Goal: Register for event/course

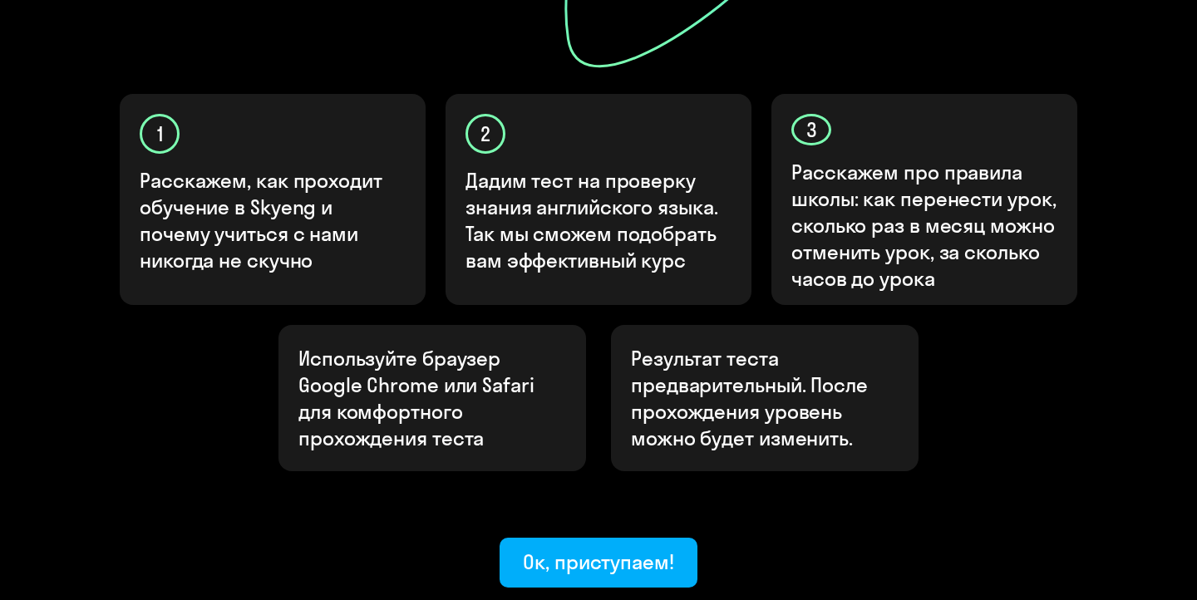
scroll to position [600, 0]
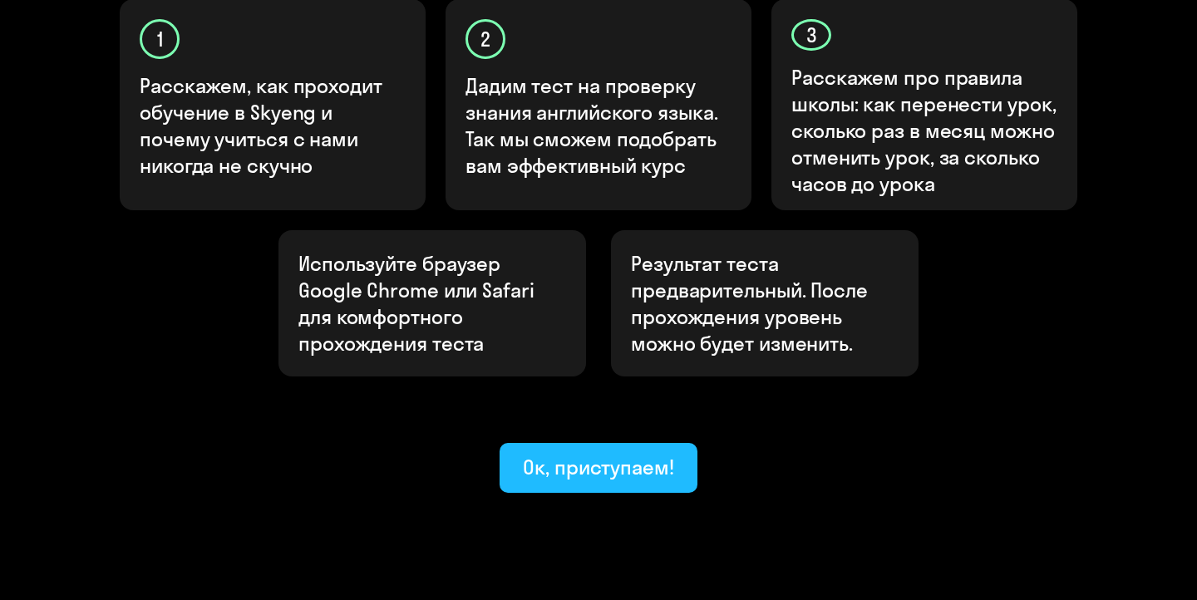
click at [624, 454] on div "Ок, приступаем!" at bounding box center [598, 467] width 151 height 27
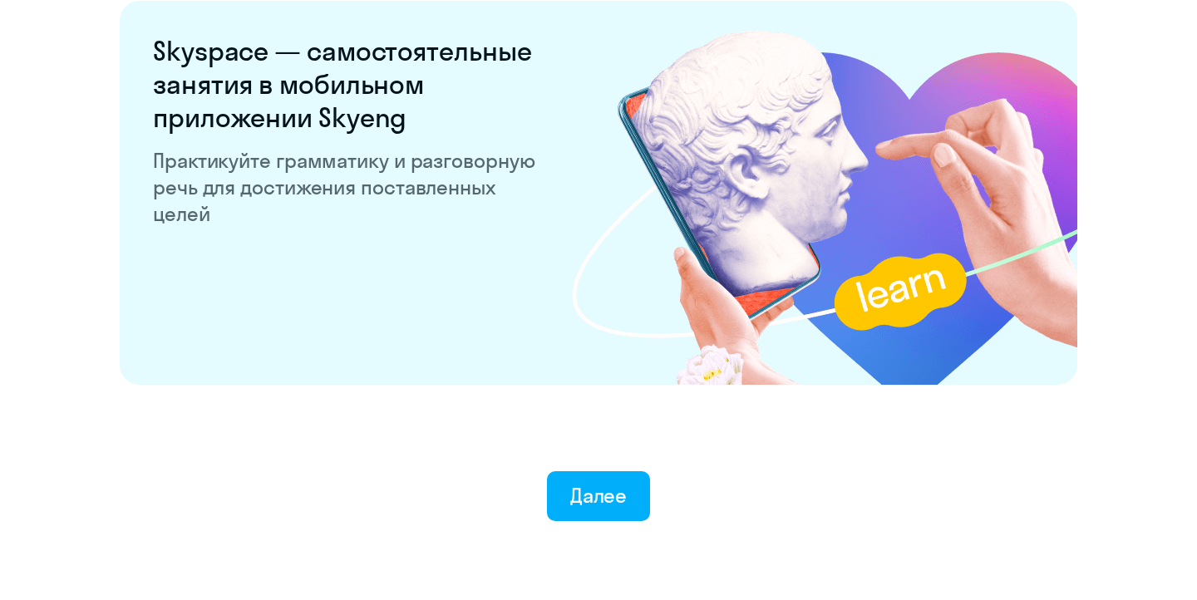
scroll to position [3252, 0]
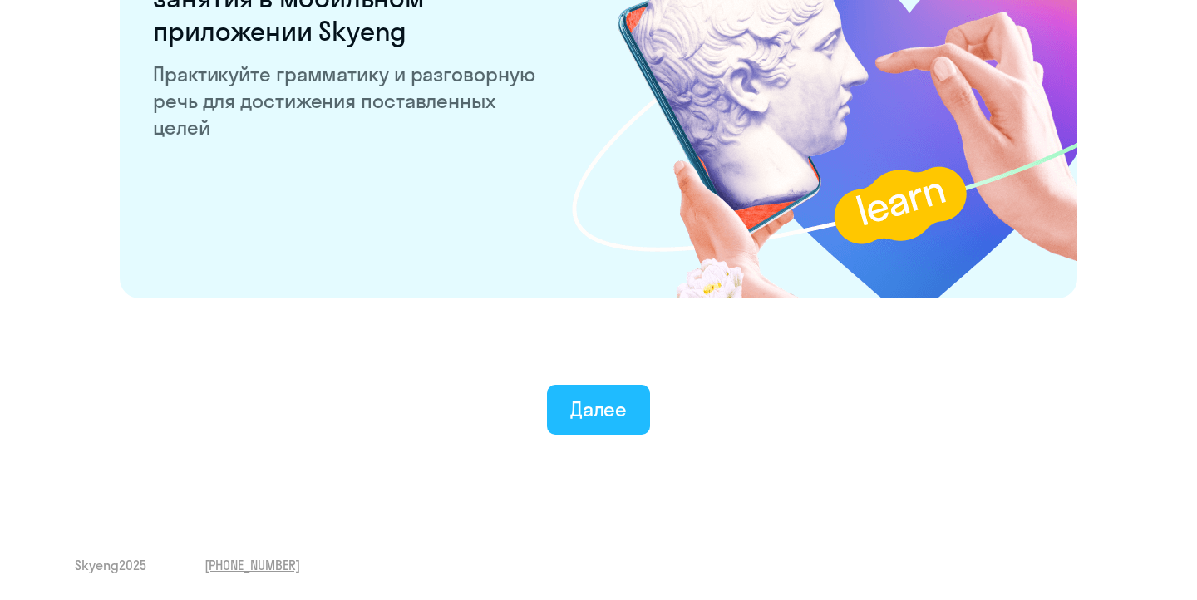
click at [606, 420] on div "Далее" at bounding box center [598, 409] width 57 height 27
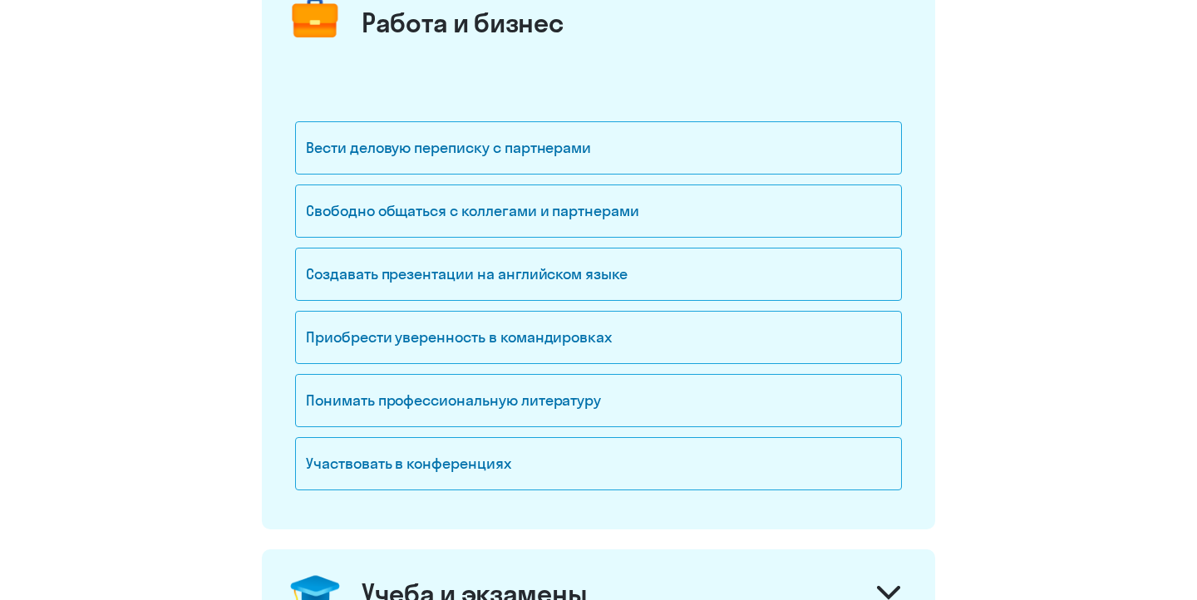
scroll to position [244, 0]
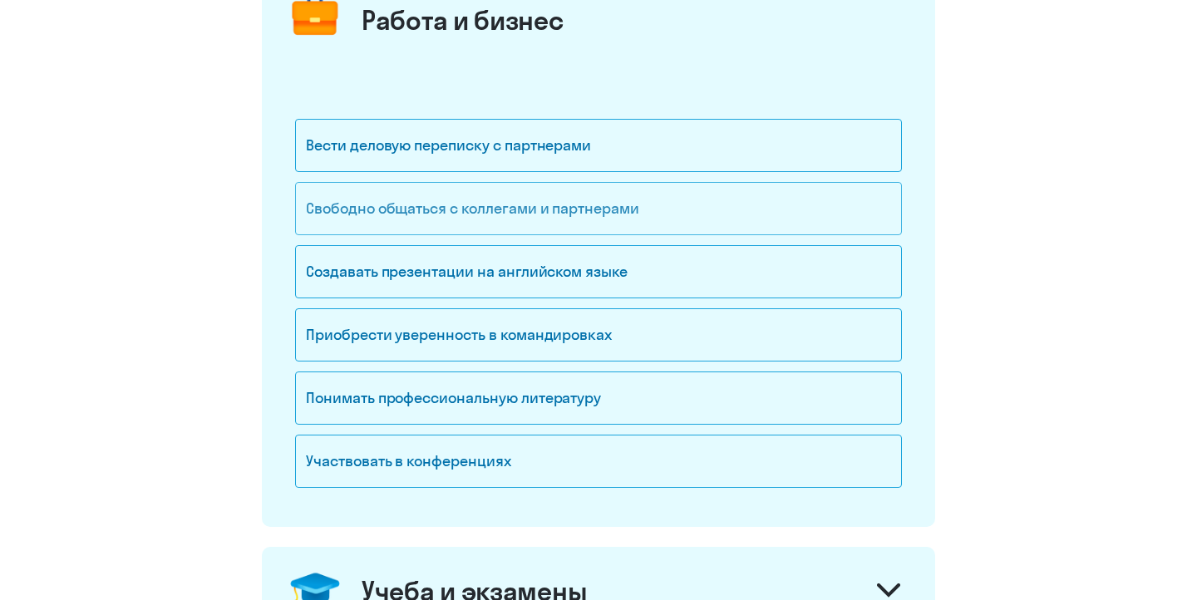
click at [560, 222] on div "Свободно общаться с коллегами и партнерами" at bounding box center [598, 208] width 607 height 53
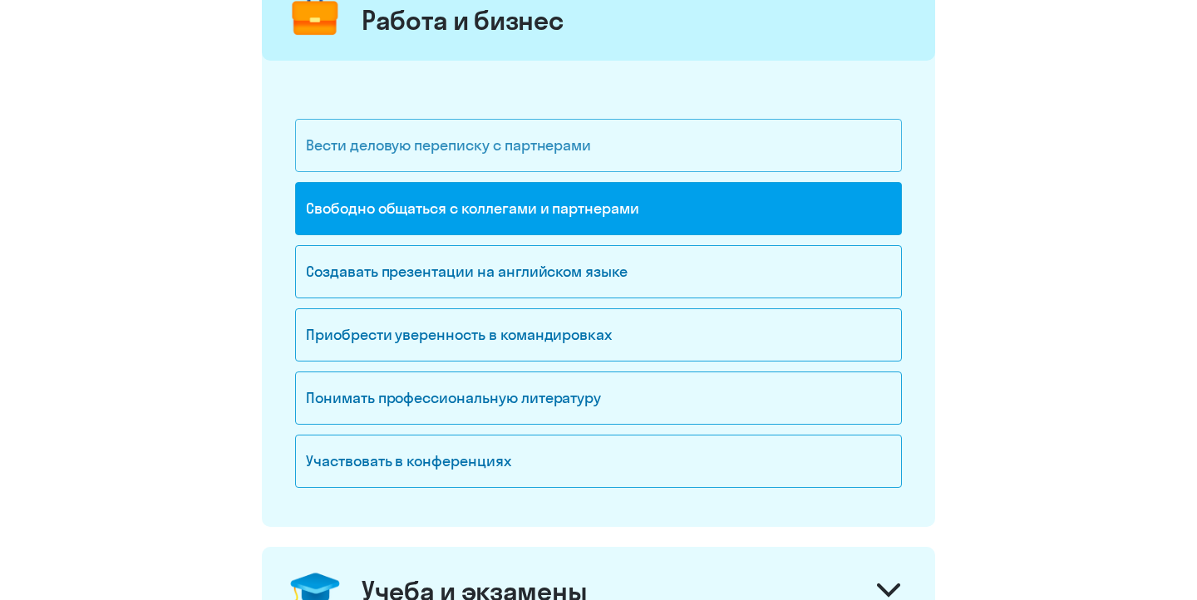
click at [512, 163] on div "Вести деловую переписку с партнерами" at bounding box center [598, 145] width 607 height 53
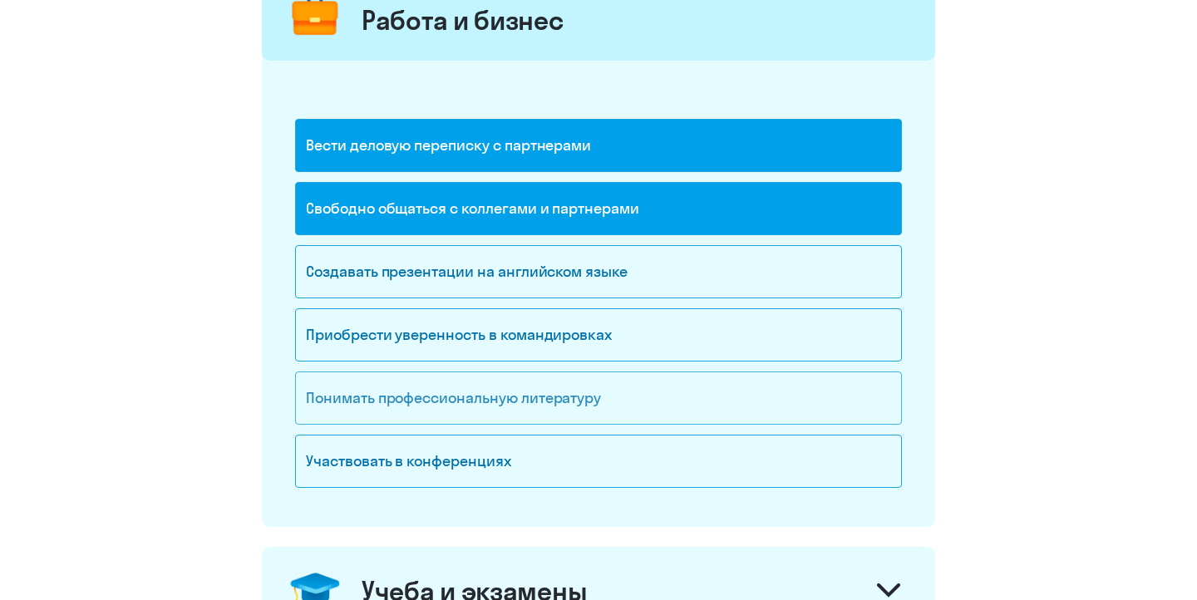
click at [536, 403] on div "Понимать профессиональную литературу" at bounding box center [598, 398] width 607 height 53
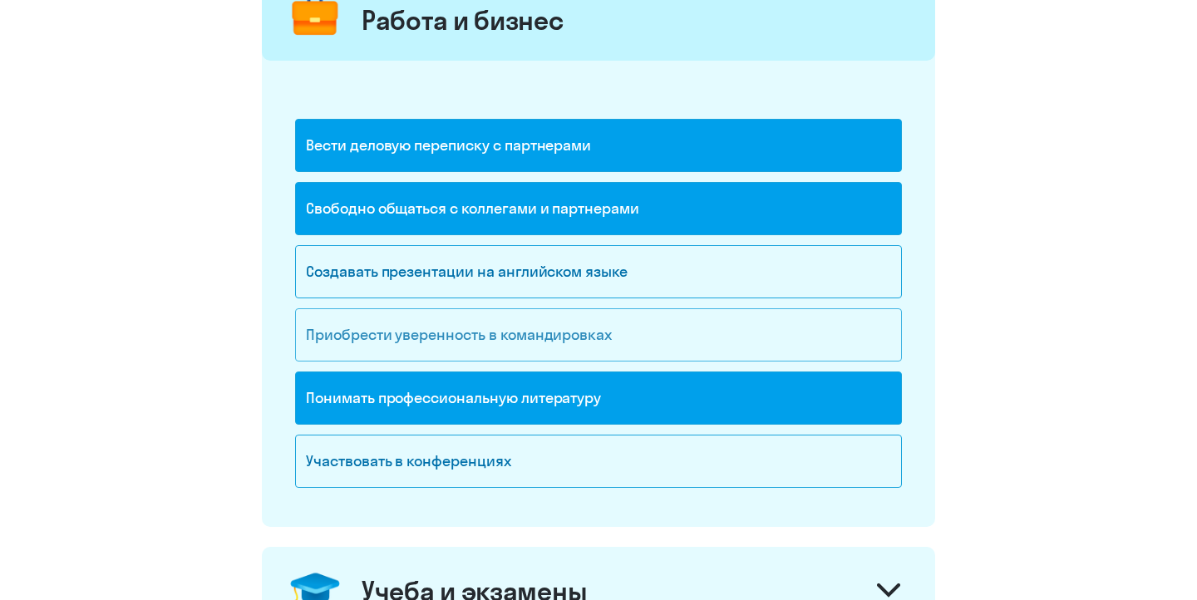
click at [522, 347] on div "Приобрести уверенность в командировках" at bounding box center [598, 334] width 607 height 53
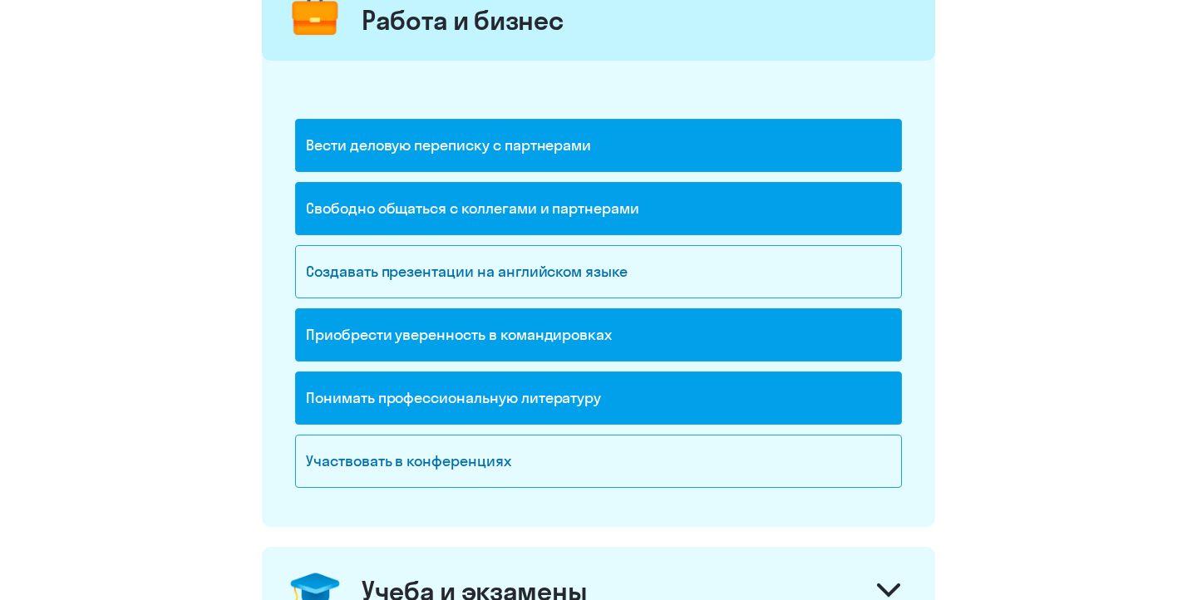
click at [511, 409] on div "Понимать профессиональную литературу" at bounding box center [598, 398] width 607 height 53
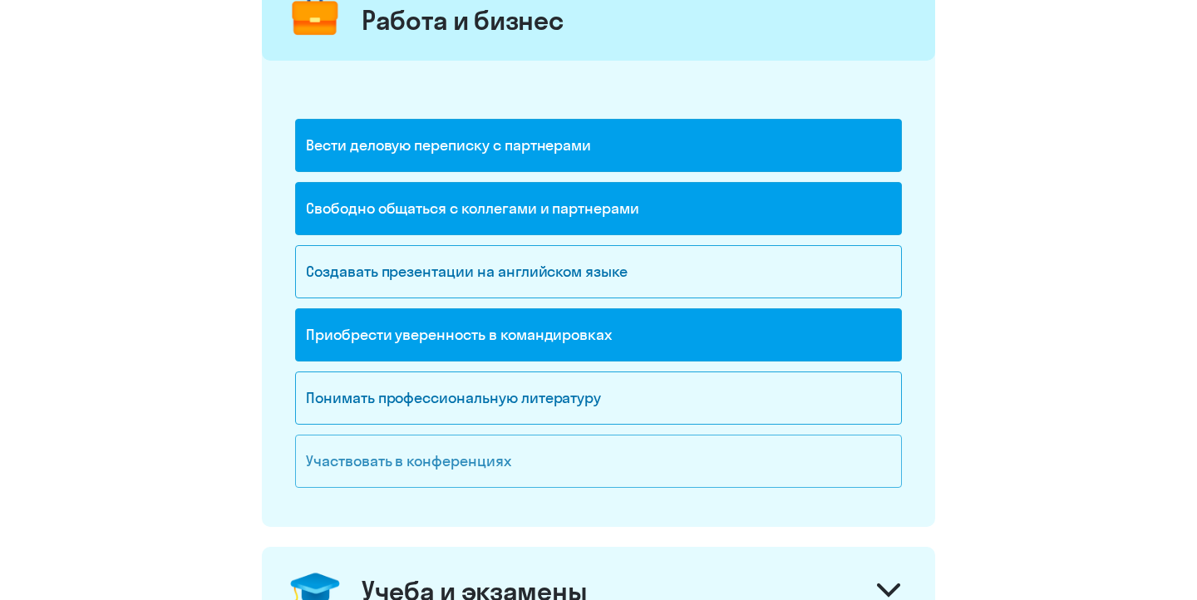
click at [490, 469] on div "Участвовать в конференциях" at bounding box center [598, 461] width 607 height 53
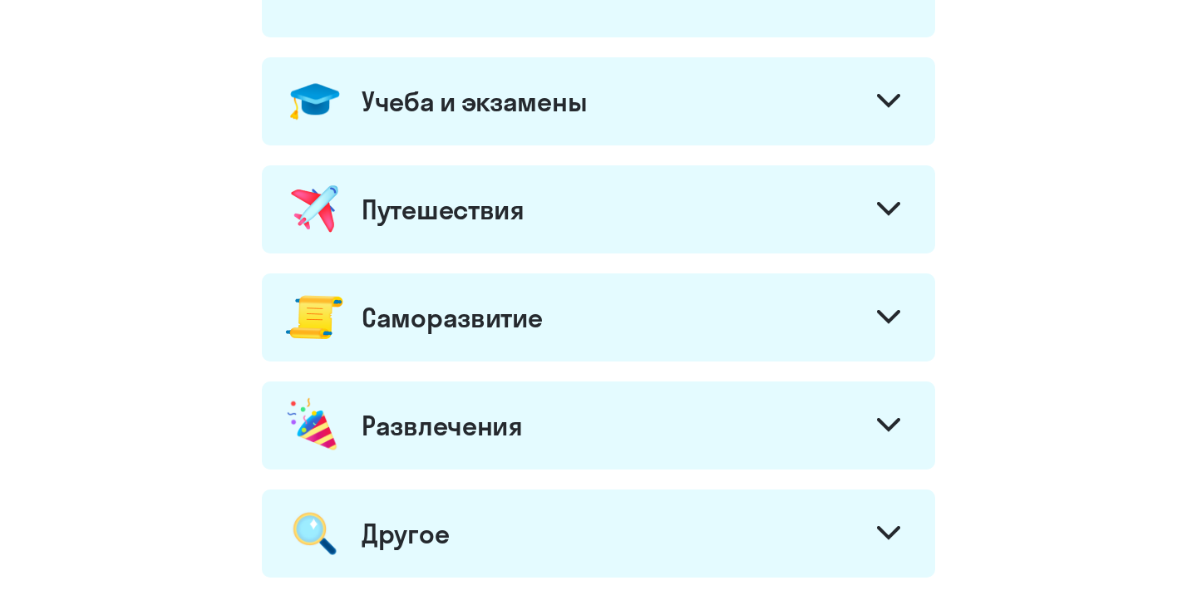
scroll to position [741, 0]
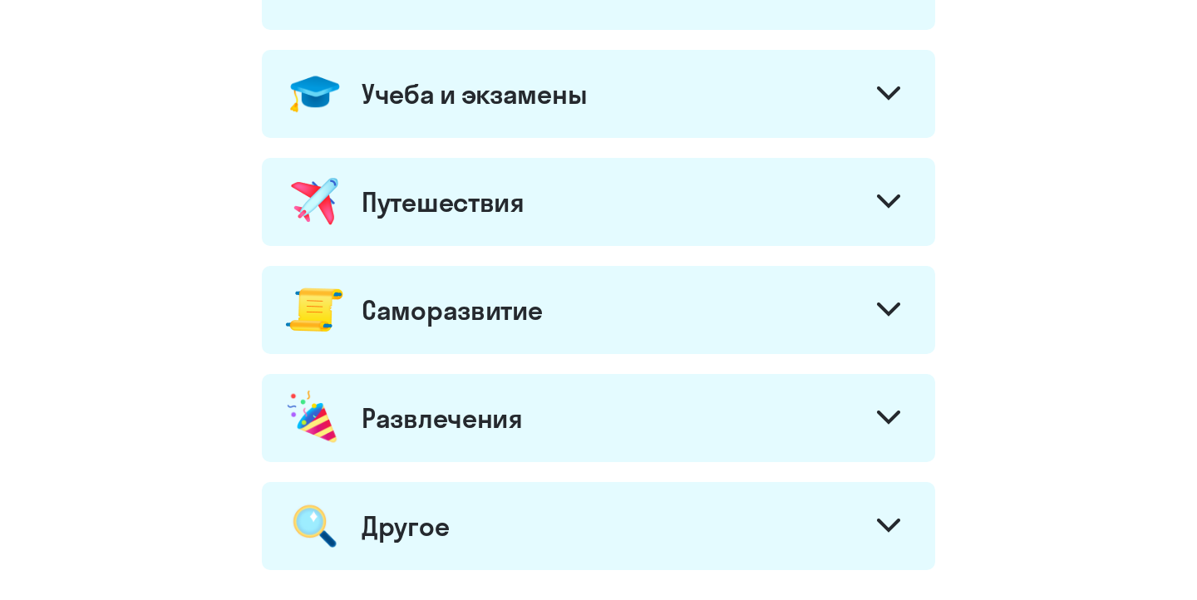
click at [580, 211] on div "Путешествия" at bounding box center [598, 202] width 673 height 88
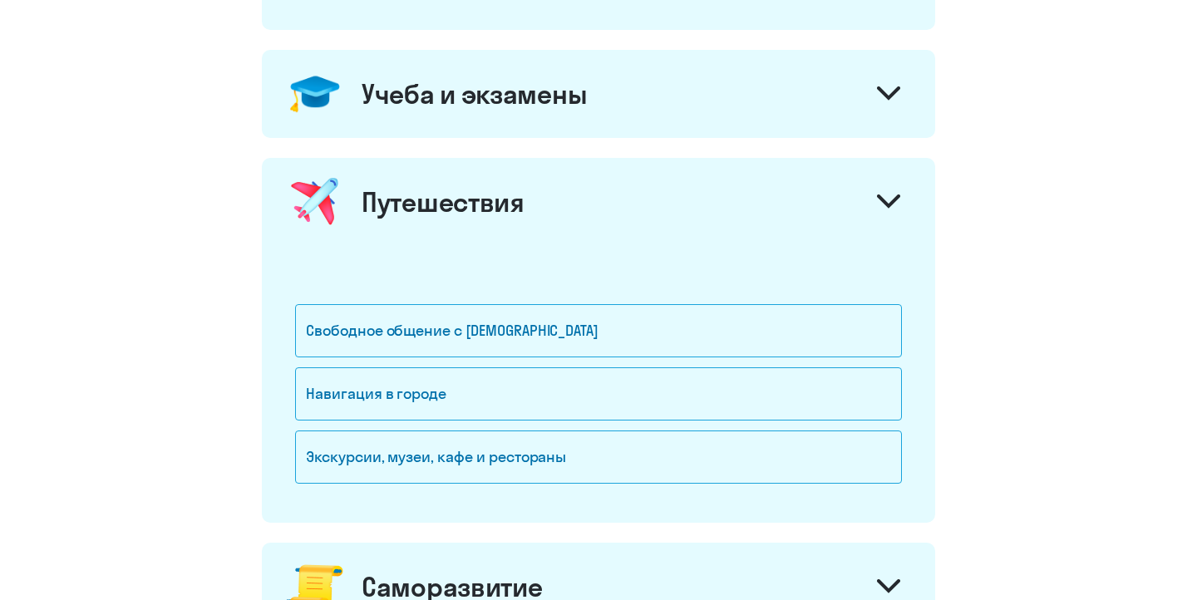
click at [678, 224] on div "Путешествия" at bounding box center [598, 202] width 673 height 88
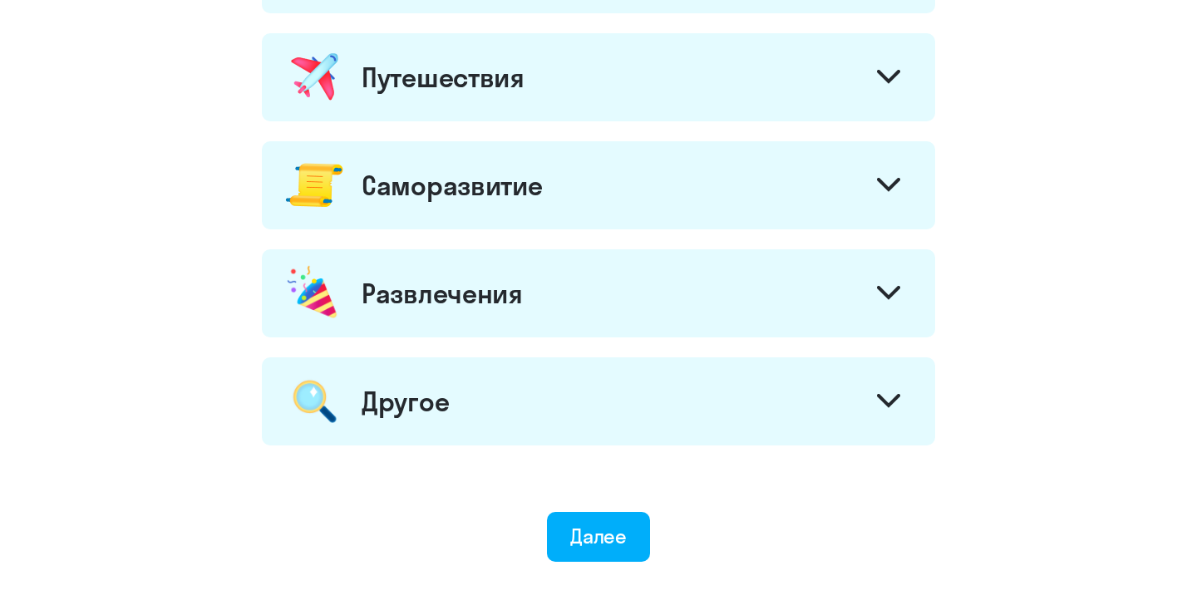
scroll to position [882, 0]
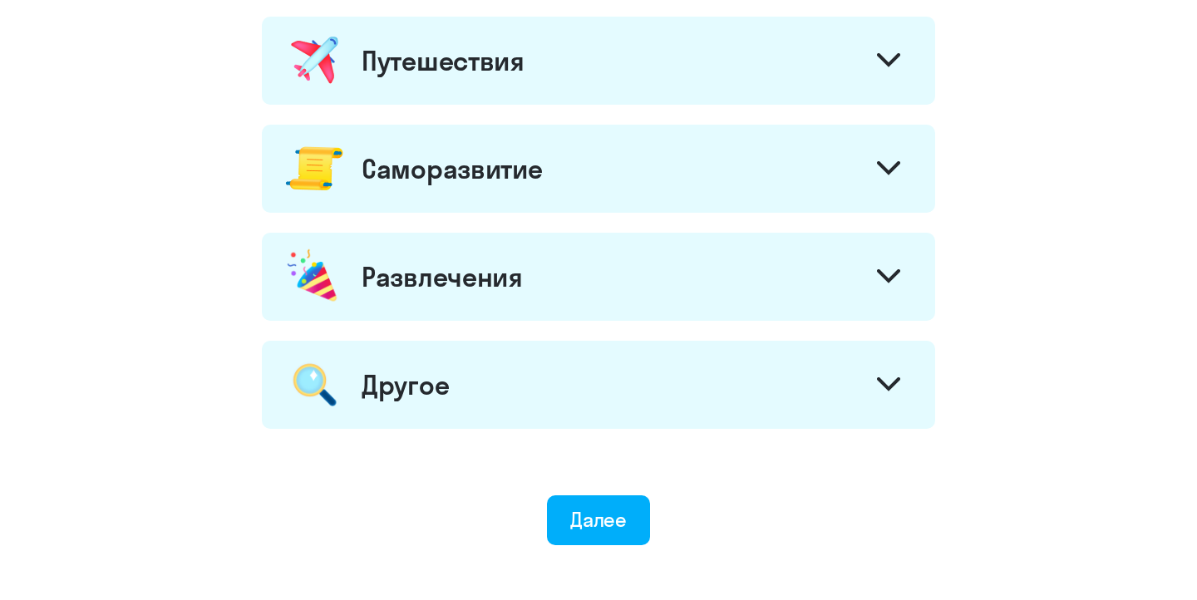
click at [598, 195] on div "Саморазвитие" at bounding box center [598, 169] width 673 height 88
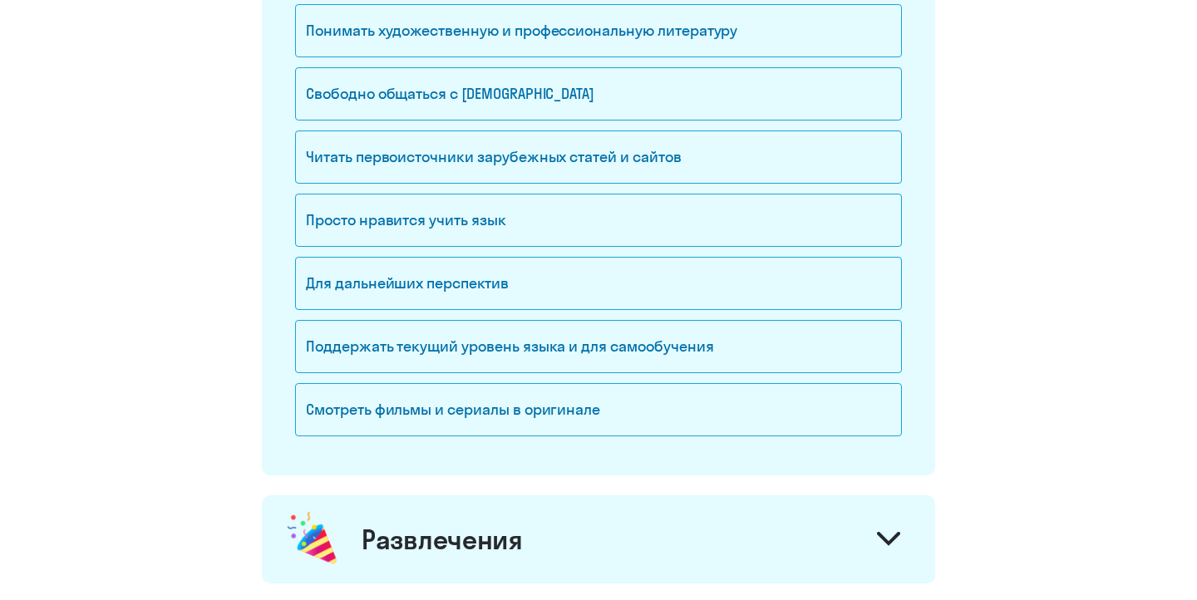
scroll to position [1150, 0]
click at [520, 165] on div "Читать первоисточники зарубежных статей и сайтов" at bounding box center [598, 155] width 607 height 53
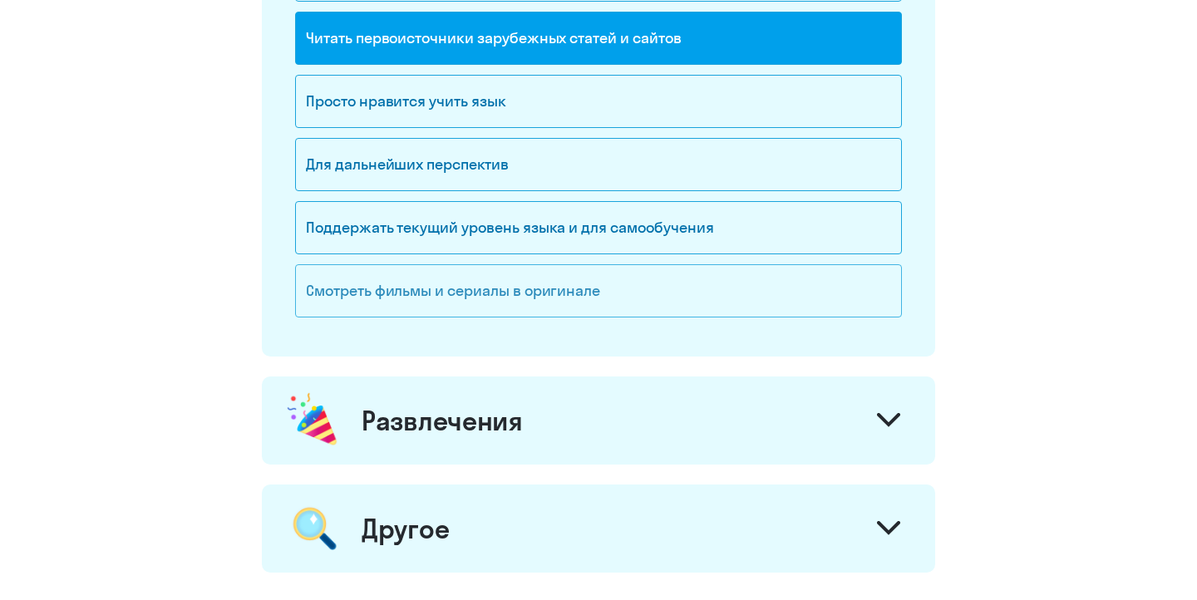
scroll to position [1277, 0]
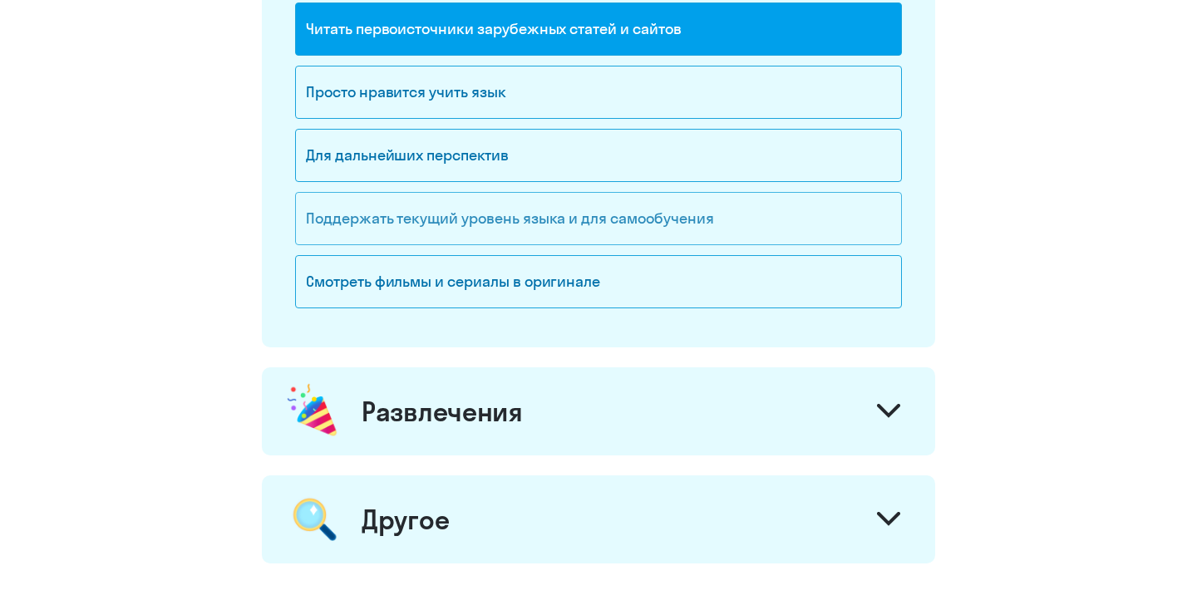
click at [558, 230] on div "Поддержать текущий уровень языка и для cамообучения" at bounding box center [598, 218] width 607 height 53
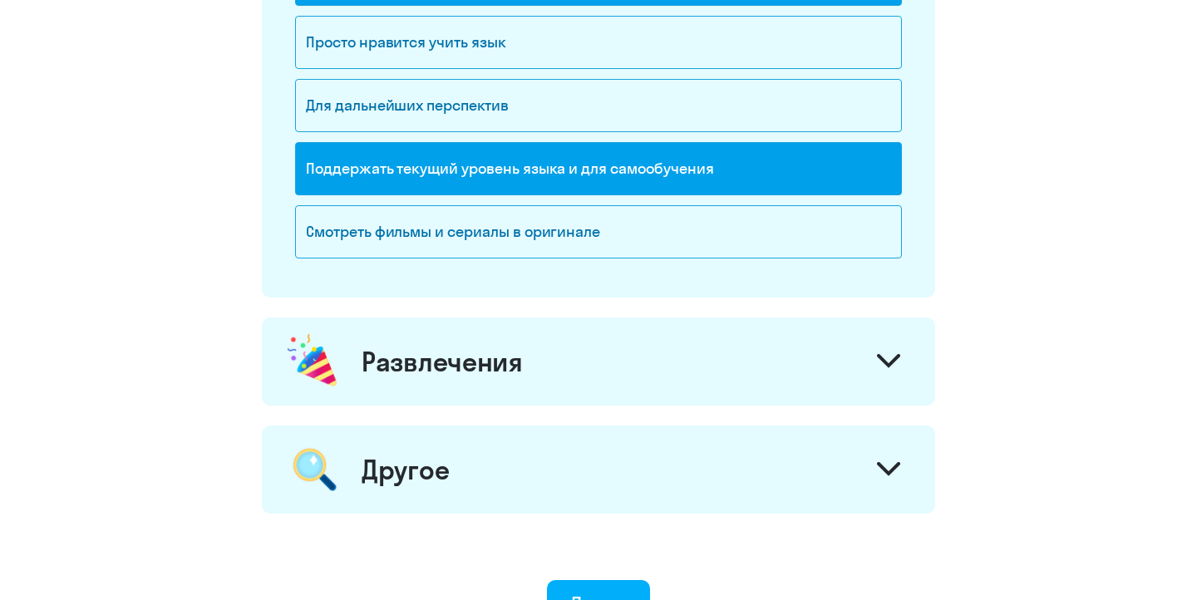
scroll to position [1402, 0]
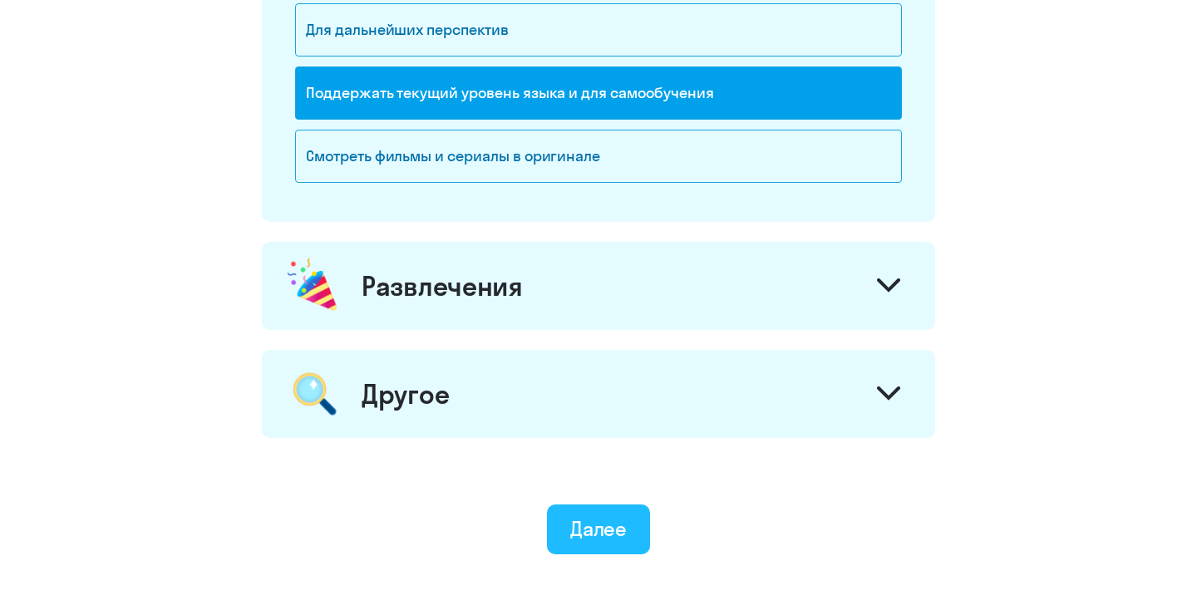
click at [592, 539] on div "Далее" at bounding box center [598, 528] width 57 height 27
